Goal: Information Seeking & Learning: Learn about a topic

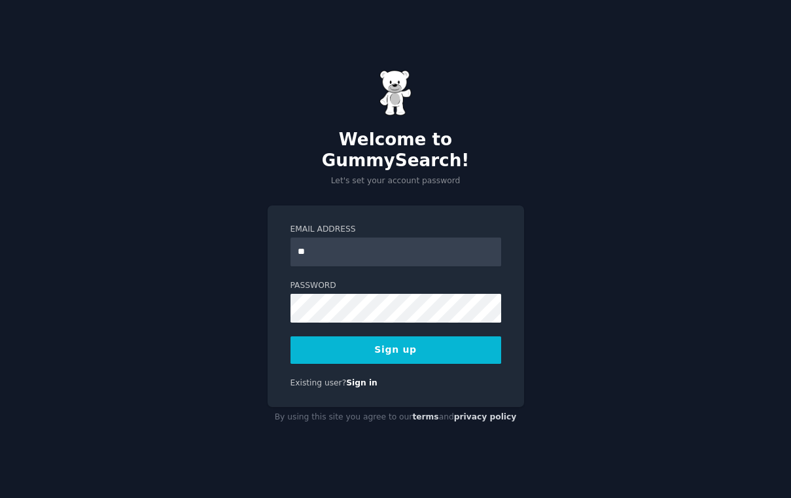
type input "*"
click at [291, 266] on div at bounding box center [291, 266] width 0 height 0
click at [419, 245] on input "Email Address" at bounding box center [396, 252] width 211 height 29
click at [354, 242] on input "Email Address" at bounding box center [396, 252] width 211 height 29
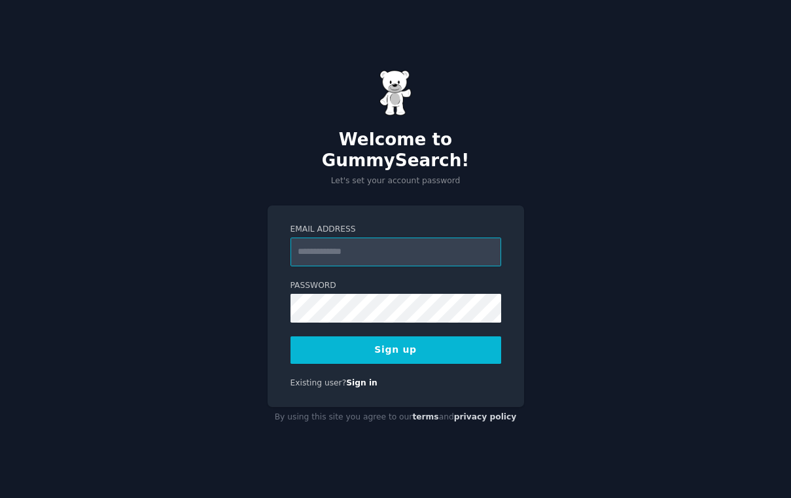
type input "**********"
click at [361, 336] on button "Sign up" at bounding box center [396, 349] width 211 height 27
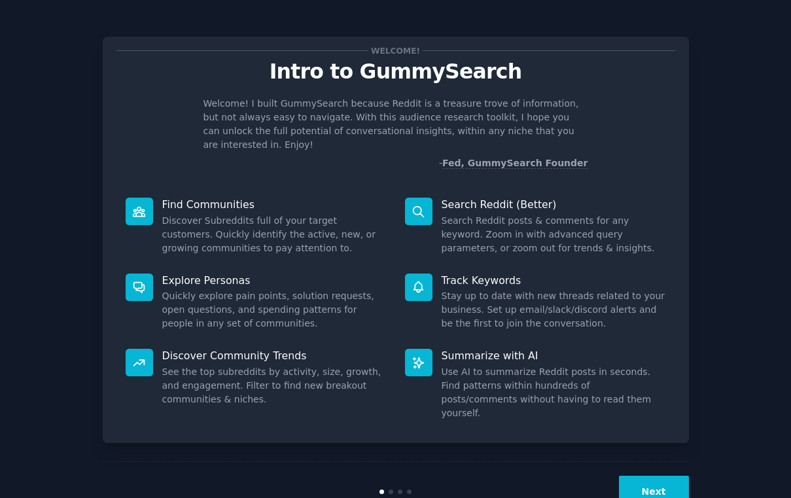
click at [647, 476] on button "Next" at bounding box center [654, 492] width 70 height 32
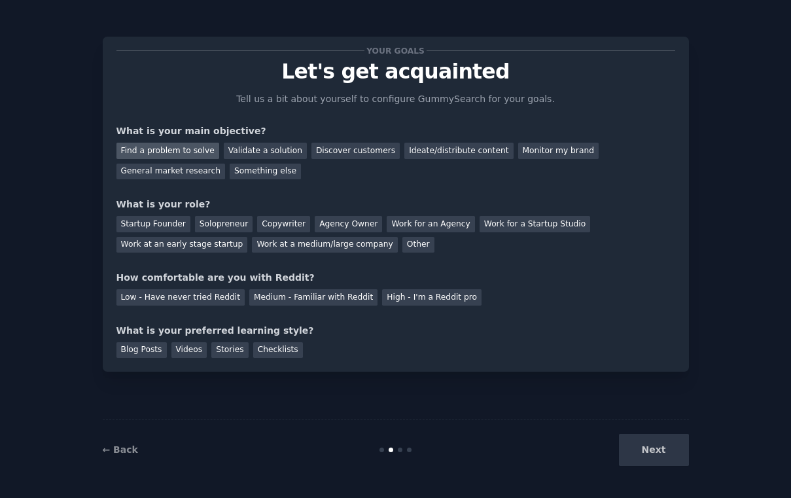
click at [188, 155] on div "Find a problem to solve" at bounding box center [168, 151] width 103 height 16
click at [202, 176] on div "General market research" at bounding box center [171, 172] width 109 height 16
click at [196, 152] on div "Find a problem to solve" at bounding box center [168, 151] width 103 height 16
click at [183, 174] on div "General market research" at bounding box center [171, 172] width 109 height 16
click at [151, 232] on div "Startup Founder Solopreneur Copywriter Agency Owner Work for an Agency Work for…" at bounding box center [396, 231] width 559 height 41
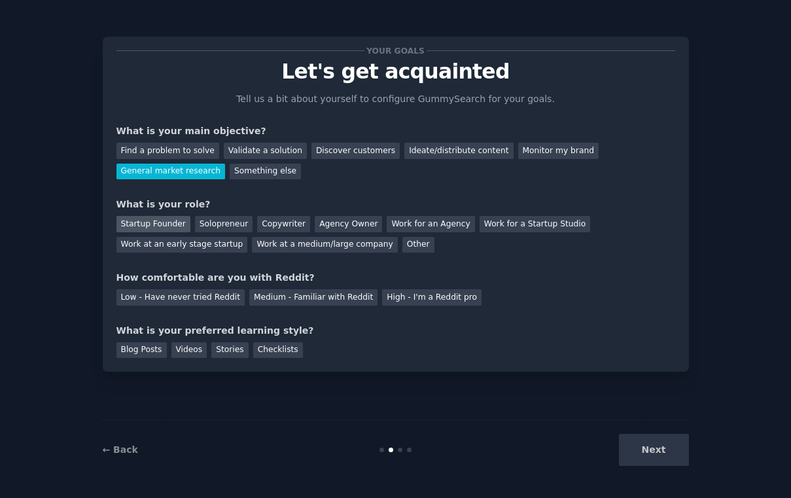
click at [153, 226] on div "Startup Founder" at bounding box center [154, 224] width 74 height 16
click at [344, 298] on div "Medium - Familiar with Reddit" at bounding box center [313, 297] width 128 height 16
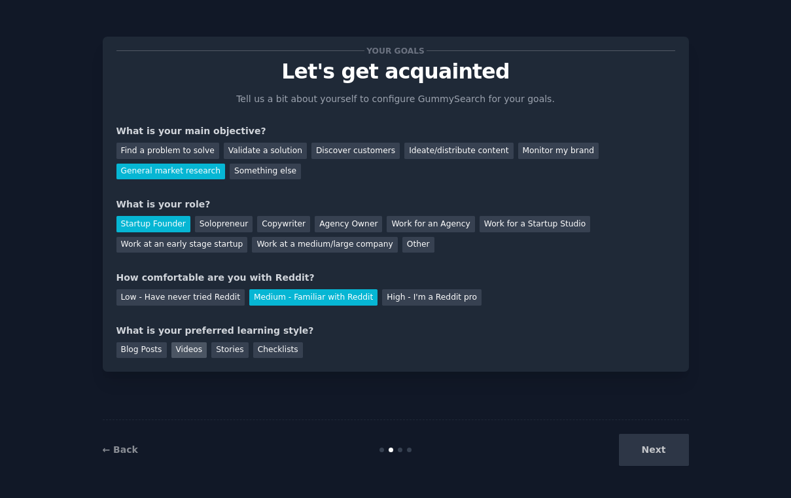
click at [187, 346] on div "Videos" at bounding box center [190, 350] width 36 height 16
click at [653, 452] on button "Next" at bounding box center [654, 450] width 70 height 32
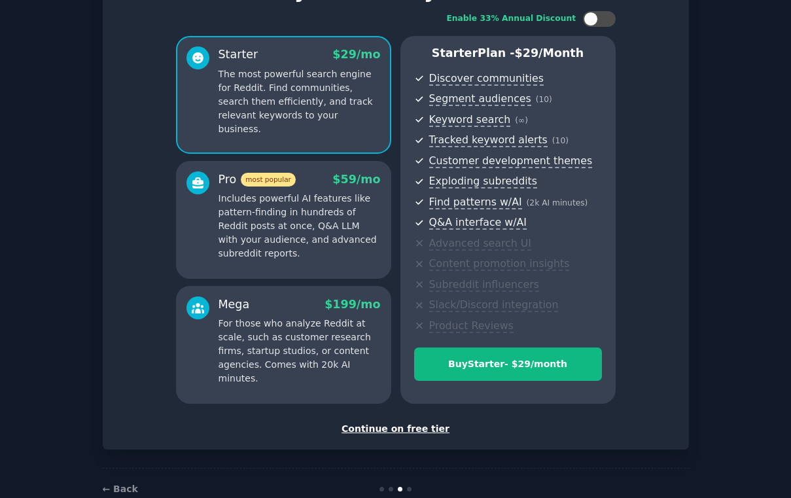
scroll to position [79, 0]
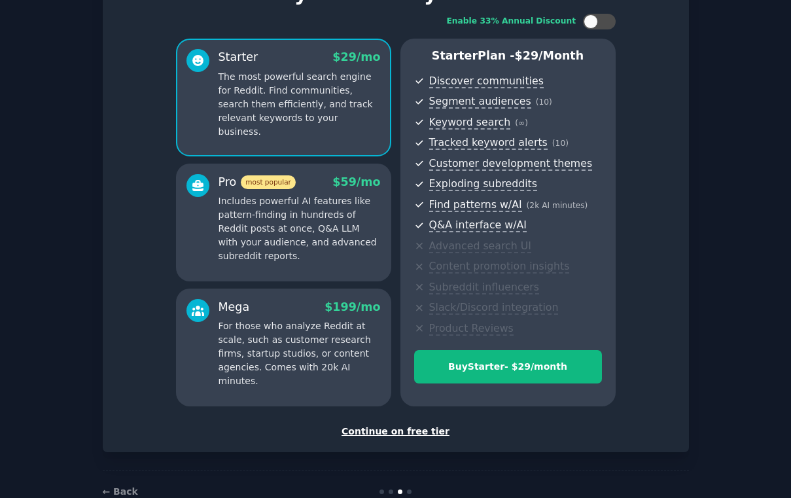
click at [389, 425] on div "Continue on free tier" at bounding box center [396, 432] width 559 height 14
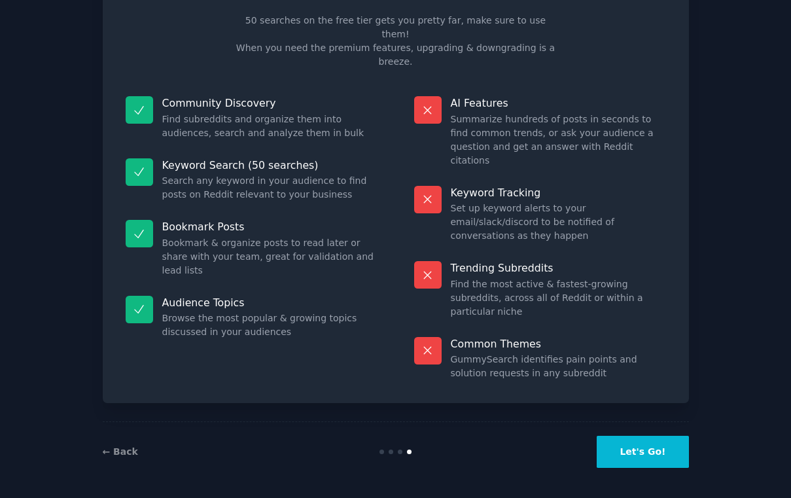
scroll to position [12, 0]
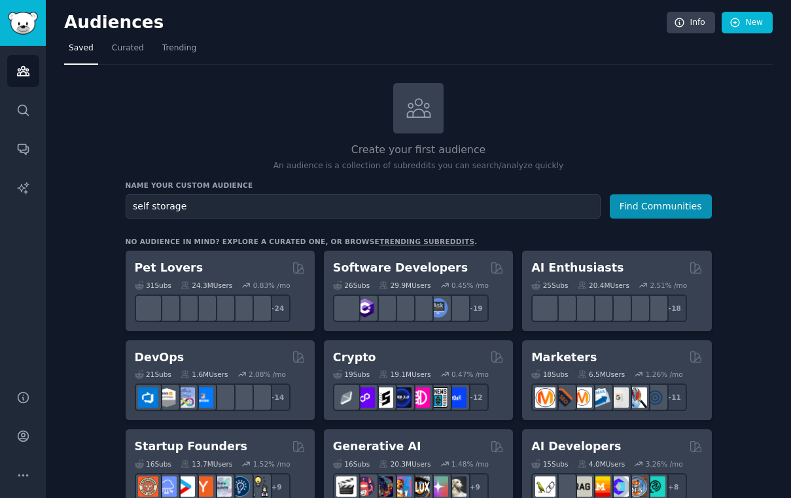
type input "self storage"
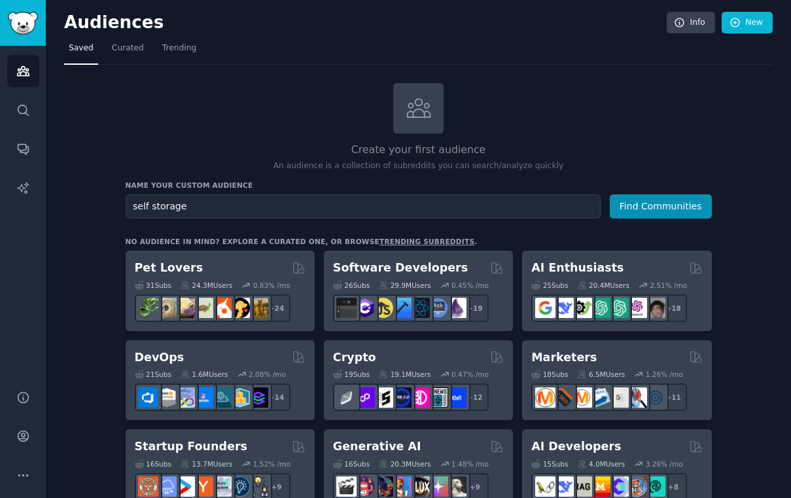
click at [610, 194] on button "Find Communities" at bounding box center [661, 206] width 102 height 24
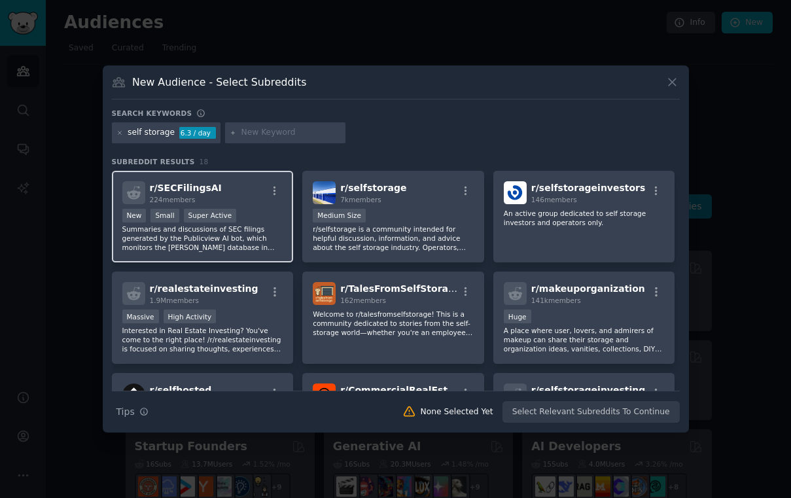
click at [234, 190] on div "r/ SECFilingsAI 224 members" at bounding box center [202, 192] width 161 height 23
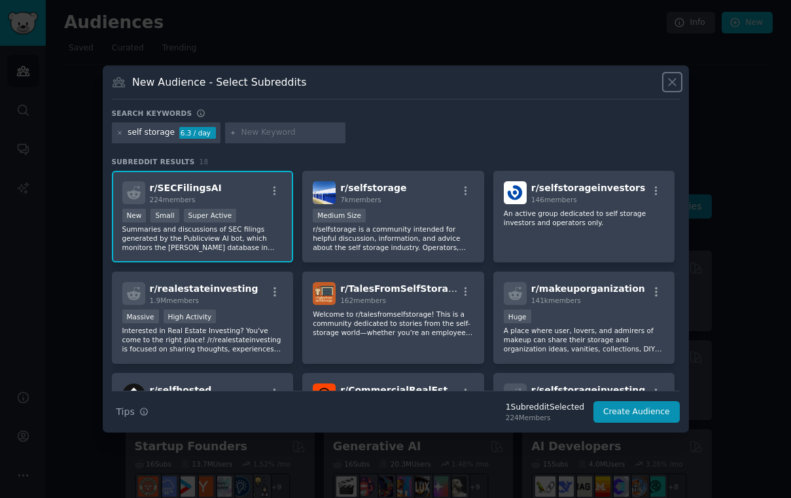
click at [676, 79] on icon at bounding box center [673, 82] width 14 height 14
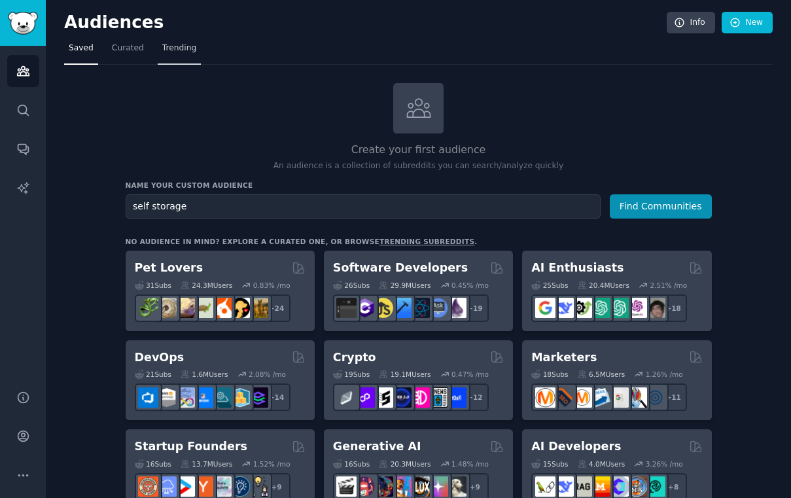
click at [166, 45] on span "Trending" at bounding box center [179, 49] width 34 height 12
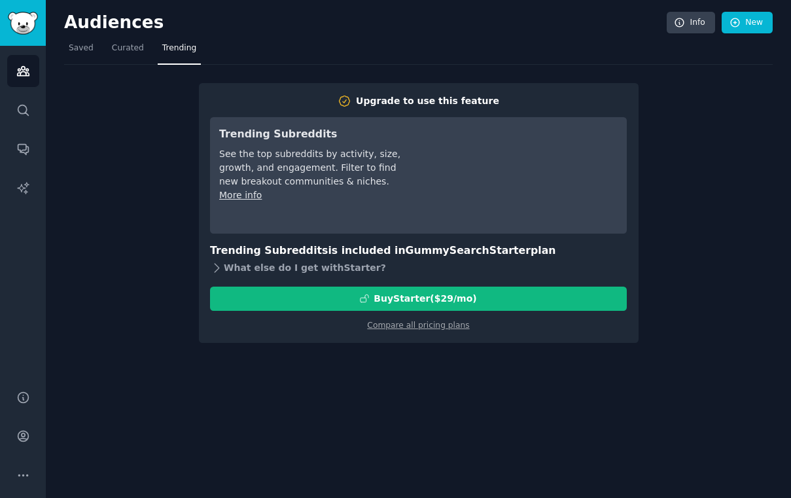
click at [217, 268] on icon at bounding box center [217, 268] width 14 height 14
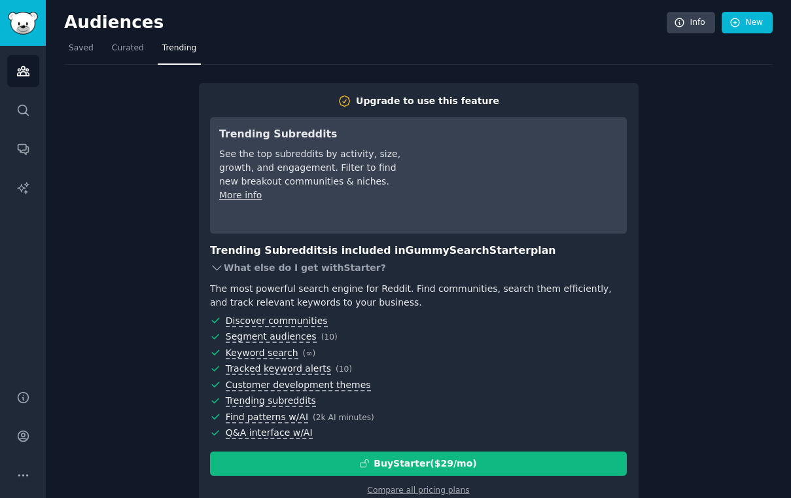
click at [217, 268] on icon at bounding box center [217, 268] width 14 height 14
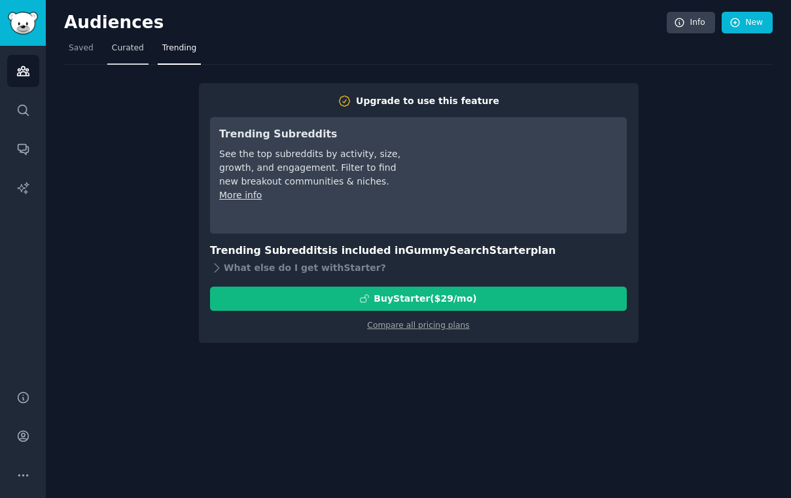
click at [123, 46] on span "Curated" at bounding box center [128, 49] width 32 height 12
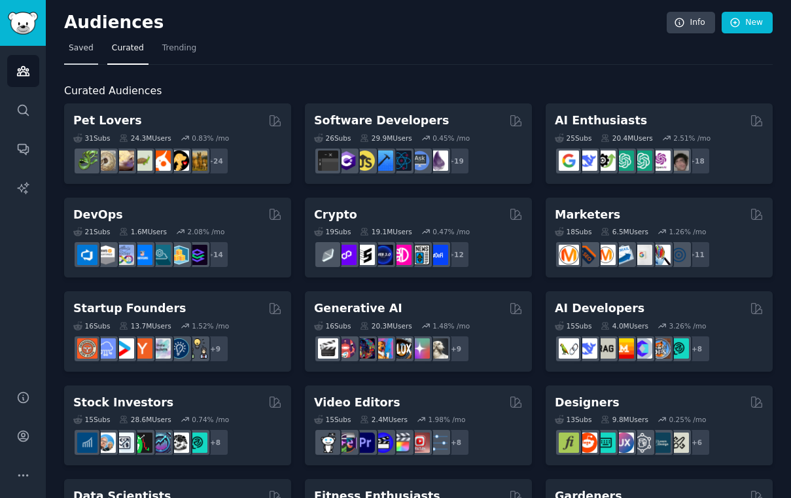
click at [84, 54] on link "Saved" at bounding box center [81, 51] width 34 height 27
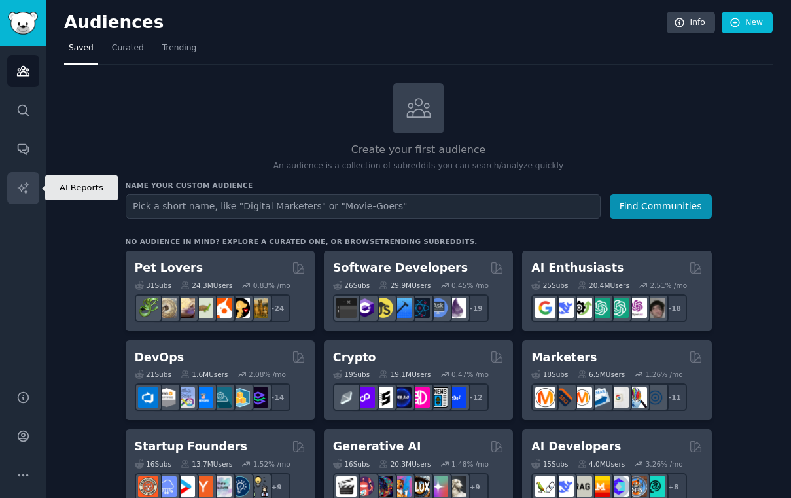
click at [18, 176] on link "AI Reports" at bounding box center [23, 188] width 32 height 32
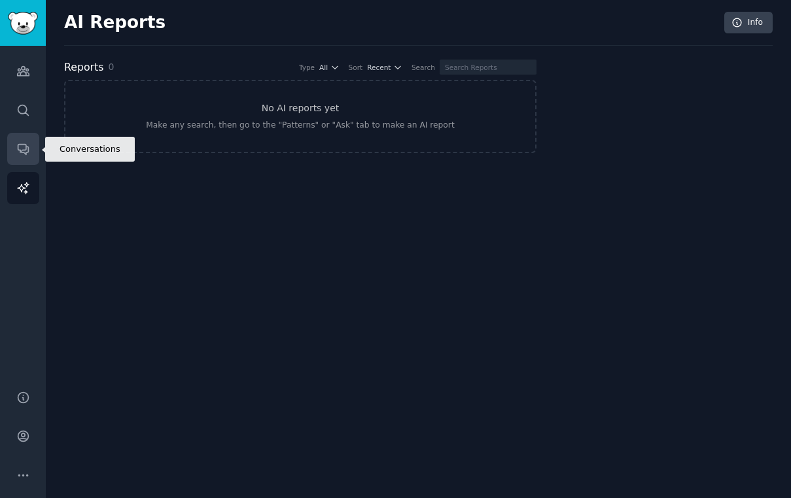
click at [24, 145] on icon "Sidebar" at bounding box center [23, 149] width 14 height 14
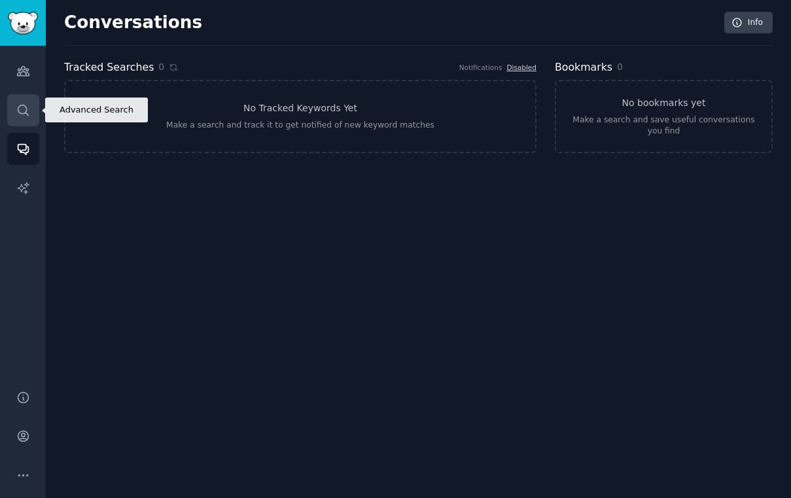
click at [29, 109] on icon "Sidebar" at bounding box center [23, 110] width 14 height 14
